Goal: Find specific fact: Locate a discrete piece of known information

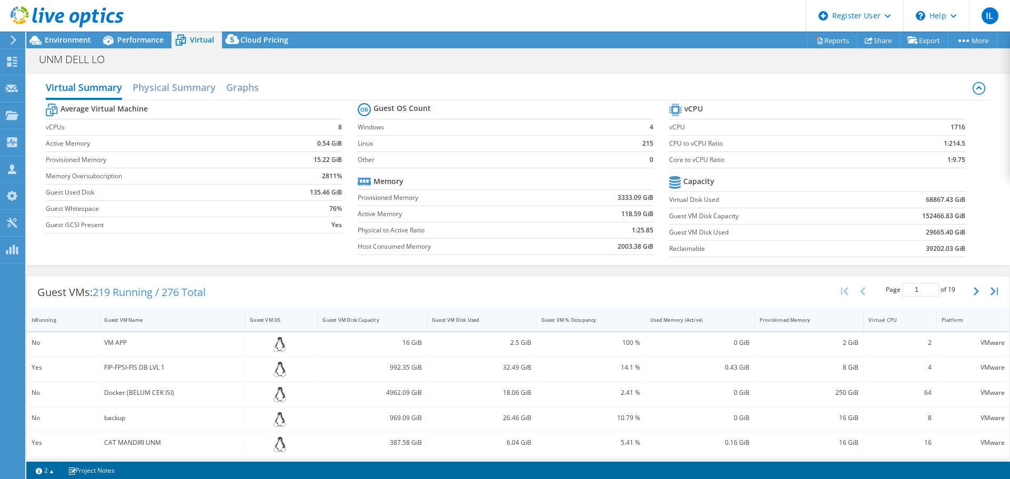
select select "USD"
drag, startPoint x: 957, startPoint y: 200, endPoint x: 918, endPoint y: 200, distance: 39.4
click at [925, 200] on b "68867.43 GiB" at bounding box center [944, 200] width 39 height 11
copy b "68867.43 GiB"
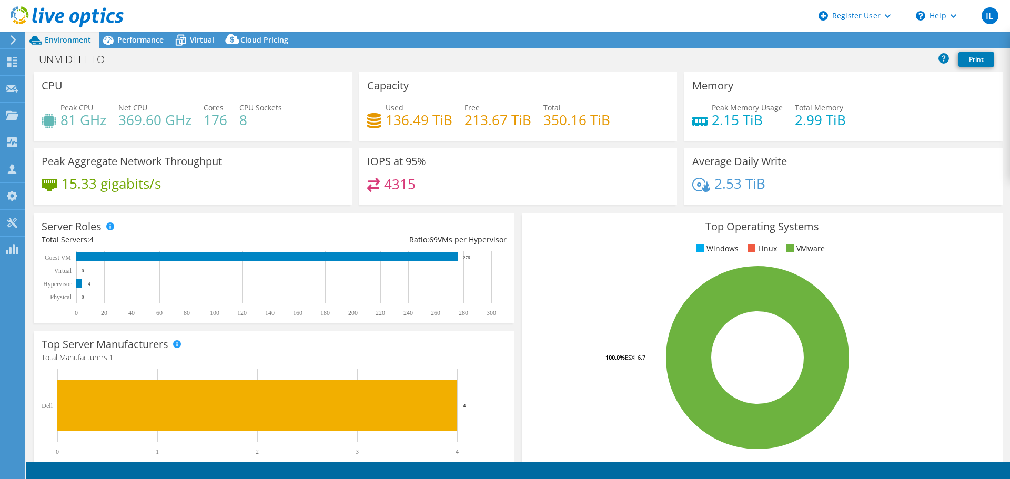
select select "USD"
